Goal: Find specific page/section: Find specific page/section

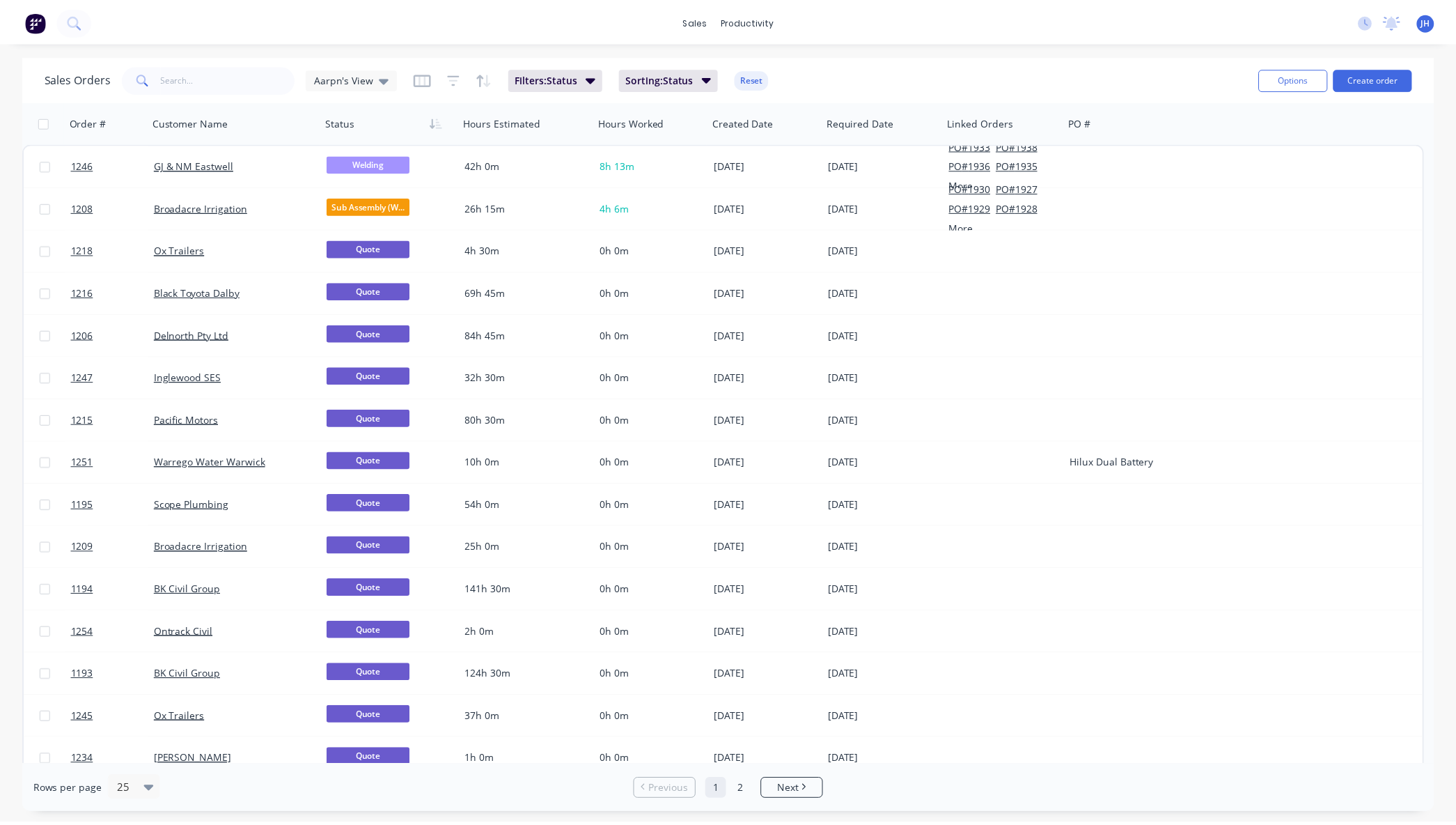
scroll to position [440, 0]
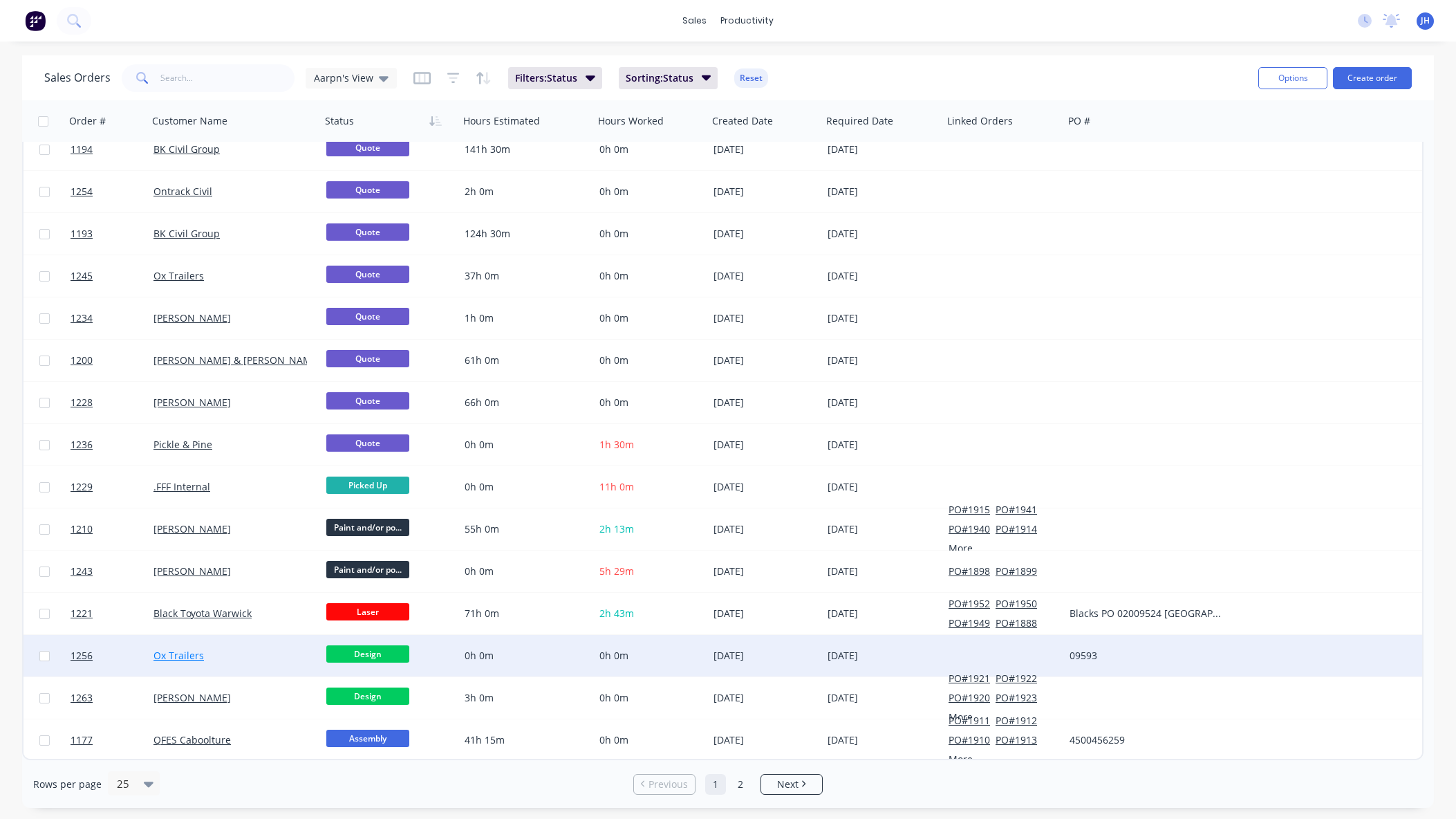
click at [184, 659] on link "Ox Trailers" at bounding box center [178, 655] width 50 height 13
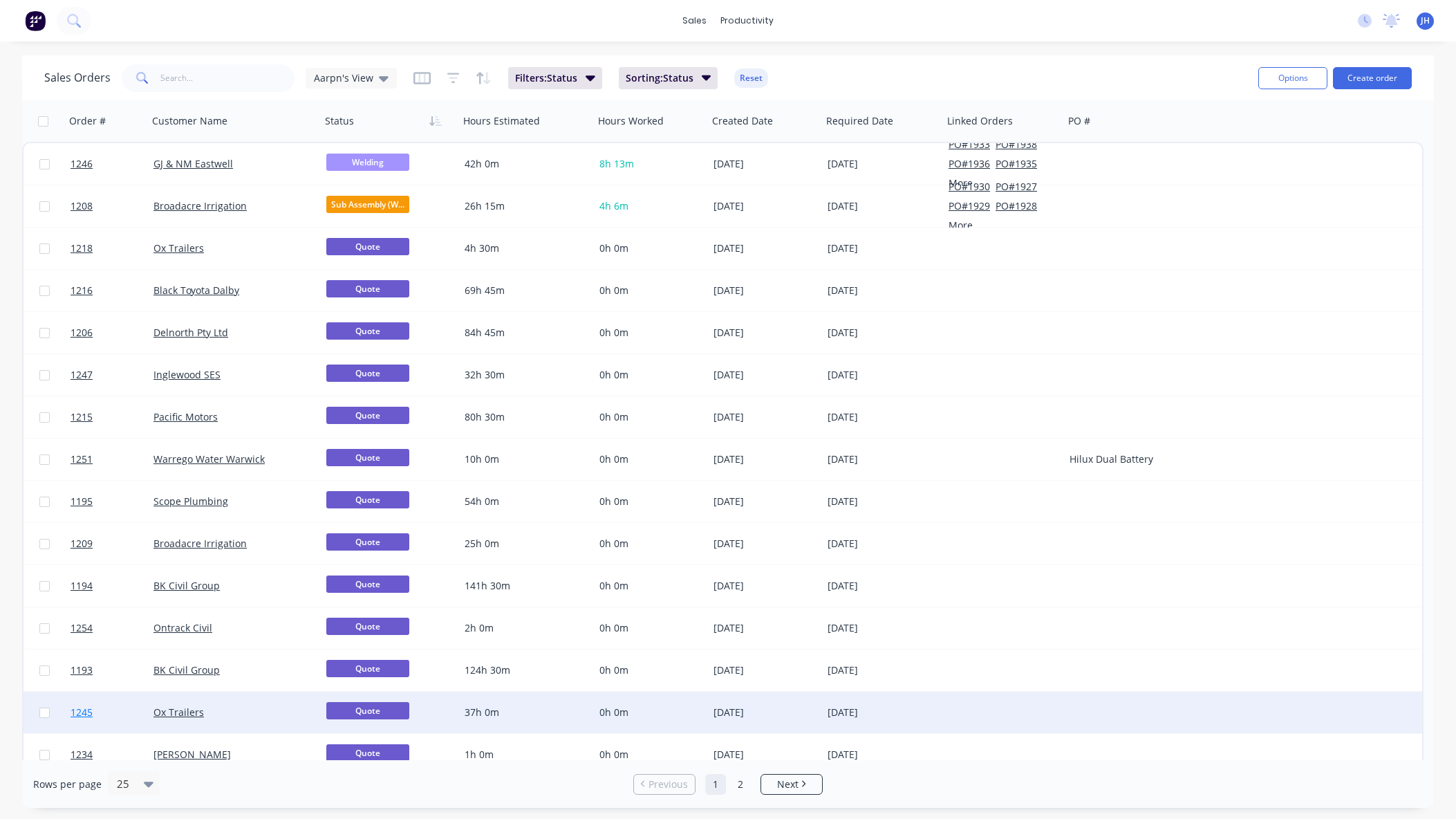
click at [88, 711] on span "1245" at bounding box center [81, 712] width 22 height 14
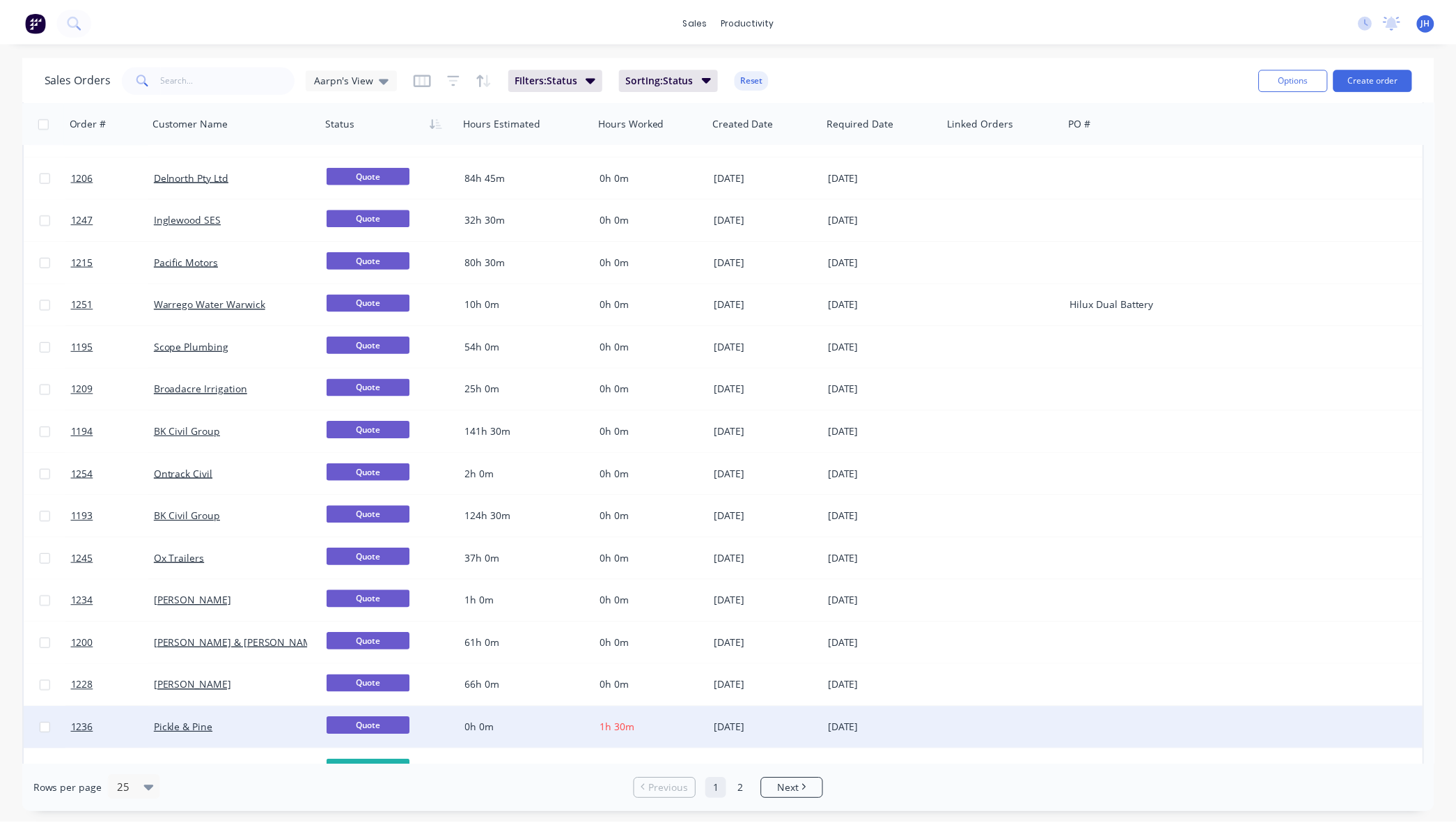
scroll to position [440, 0]
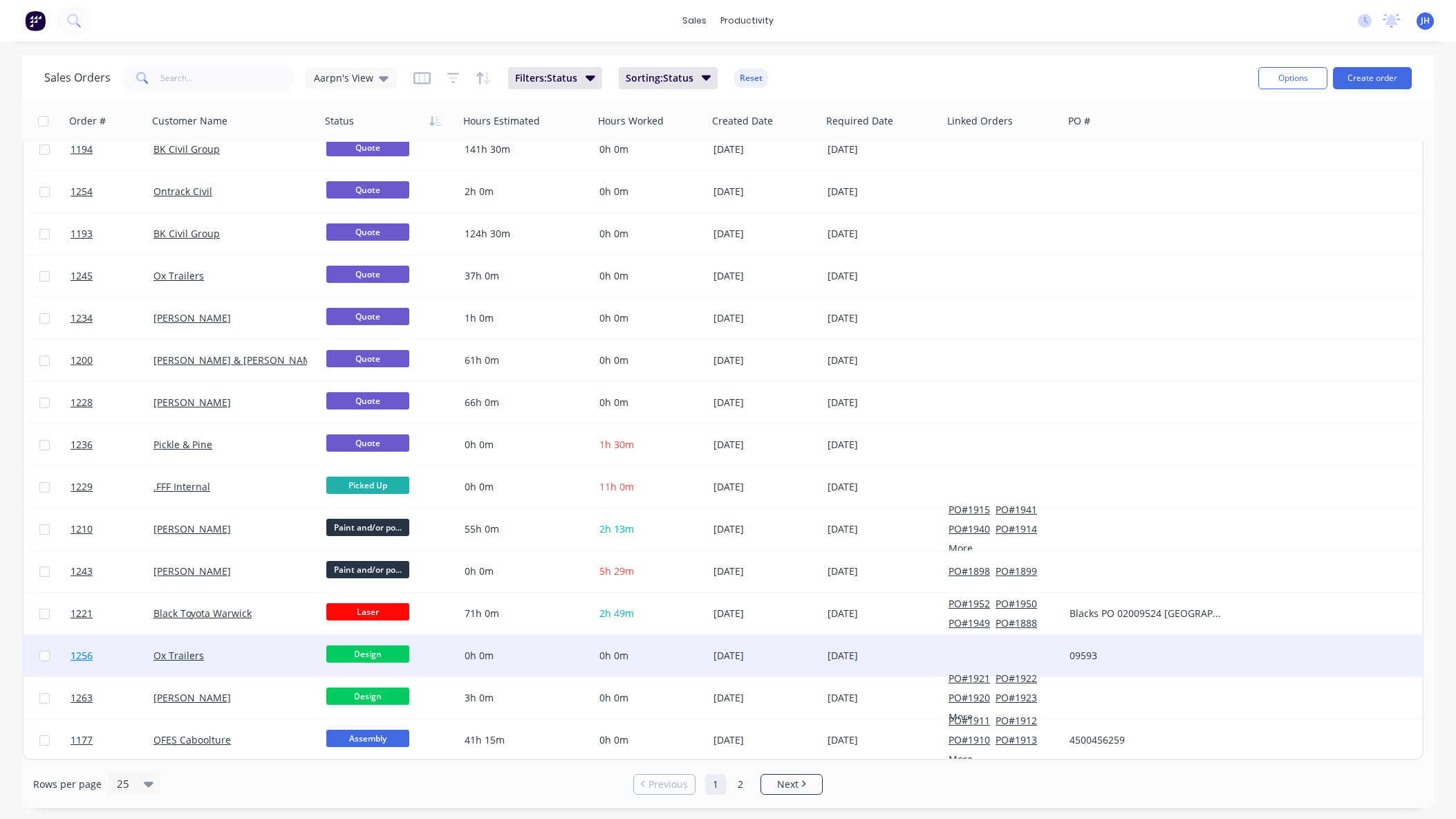
click at [78, 656] on span "1256" at bounding box center [81, 655] width 22 height 14
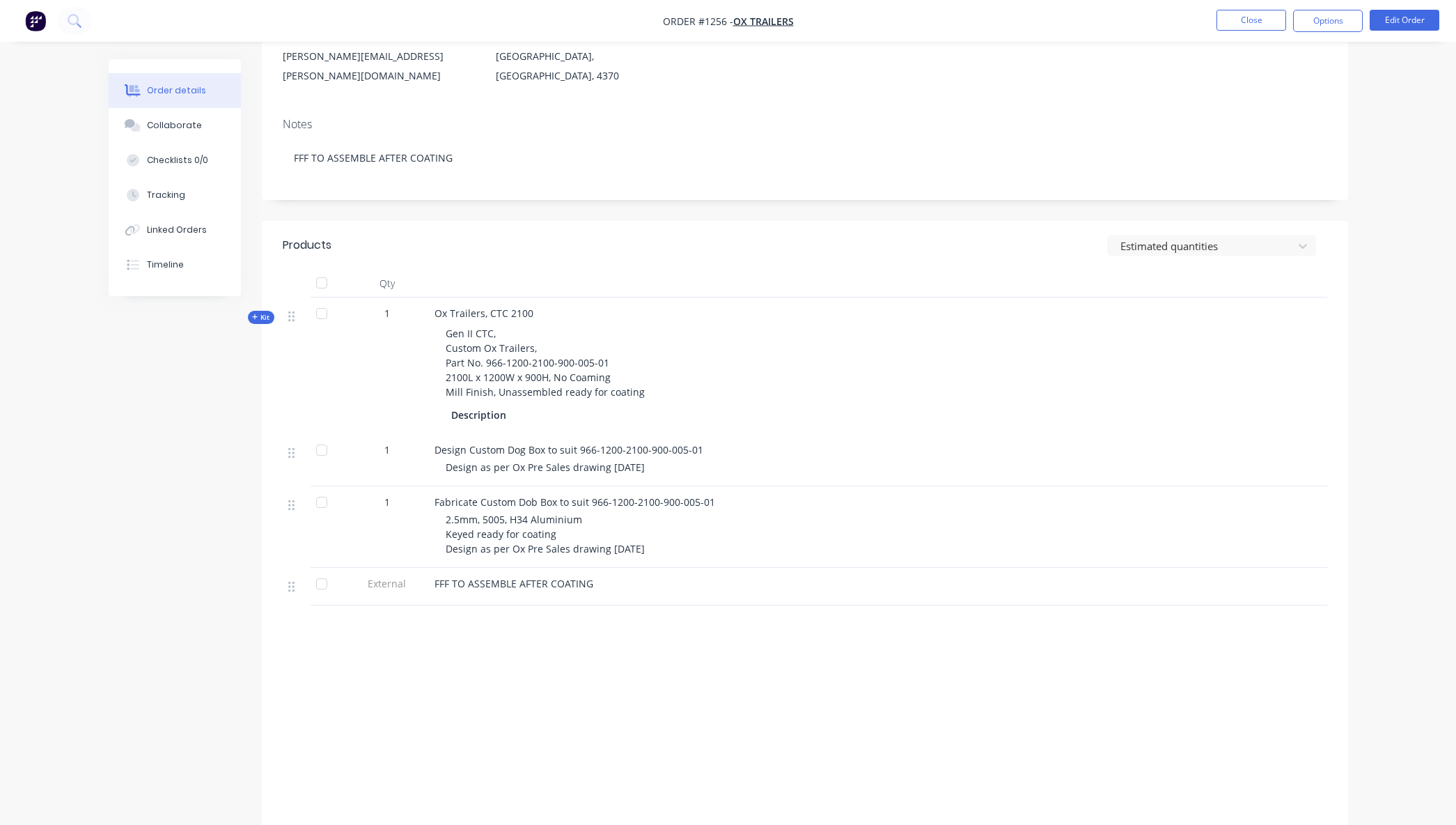
scroll to position [188, 0]
click at [167, 123] on div "Collaborate" at bounding box center [174, 125] width 55 height 12
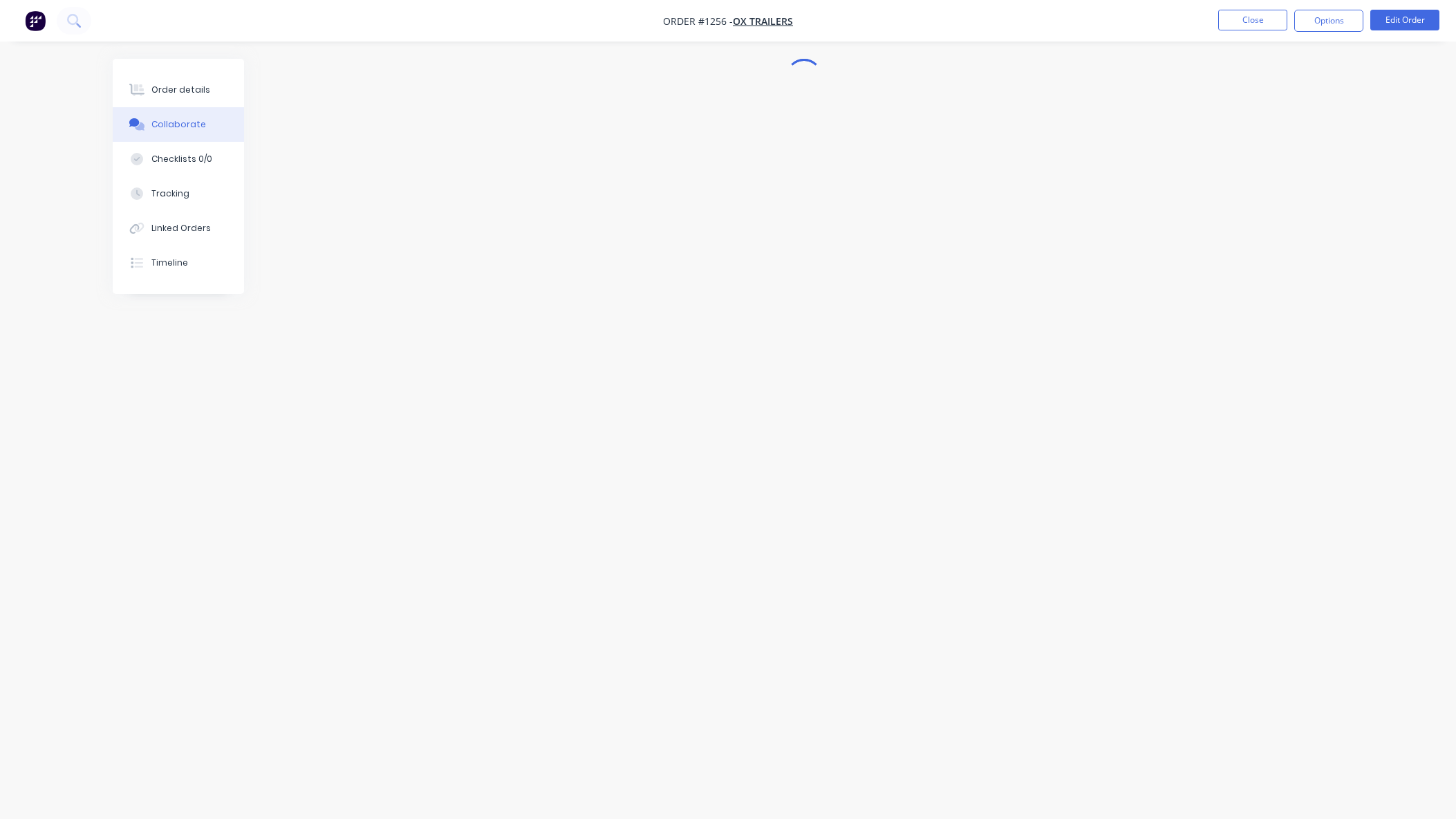
click at [165, 122] on div "Collaborate" at bounding box center [179, 124] width 55 height 12
